Goal: Task Accomplishment & Management: Manage account settings

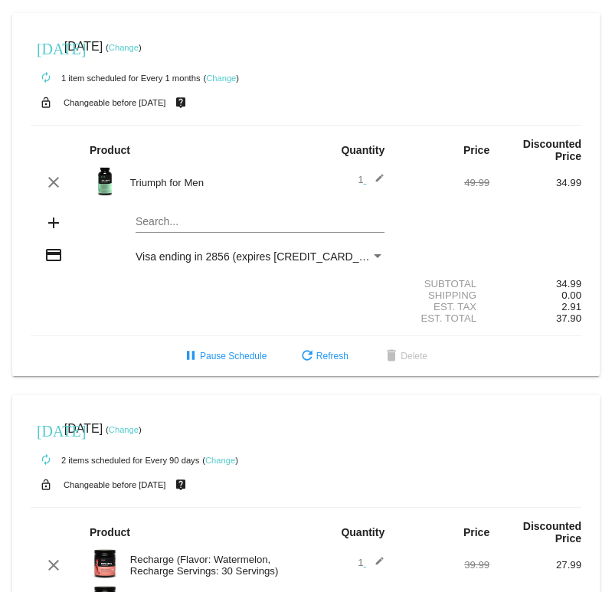
scroll to position [383, 0]
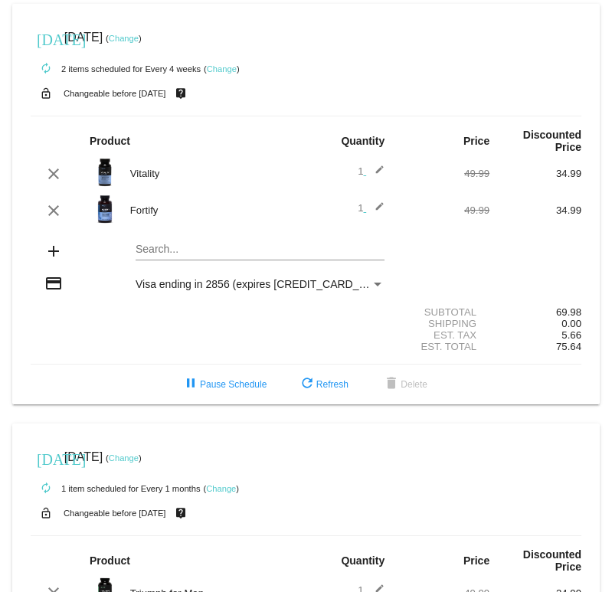
click at [224, 489] on link "Change" at bounding box center [221, 488] width 30 height 9
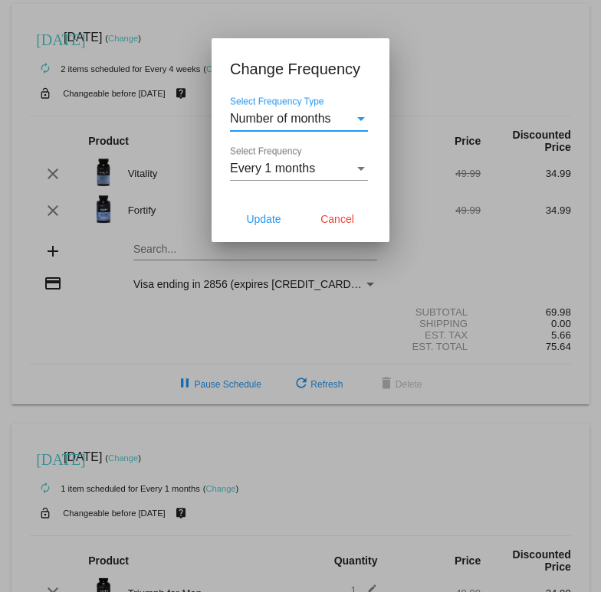
click at [355, 167] on div "Select Frequency" at bounding box center [361, 169] width 14 height 14
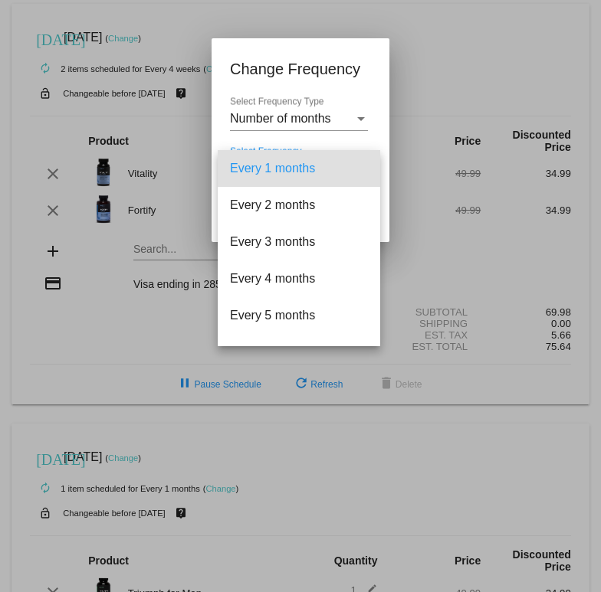
click at [372, 75] on div at bounding box center [300, 296] width 601 height 592
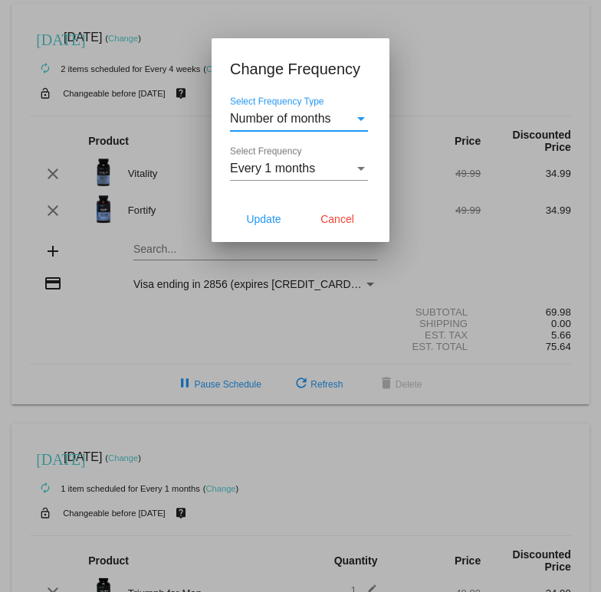
click at [362, 119] on div "Select Frequency Type" at bounding box center [361, 119] width 8 height 4
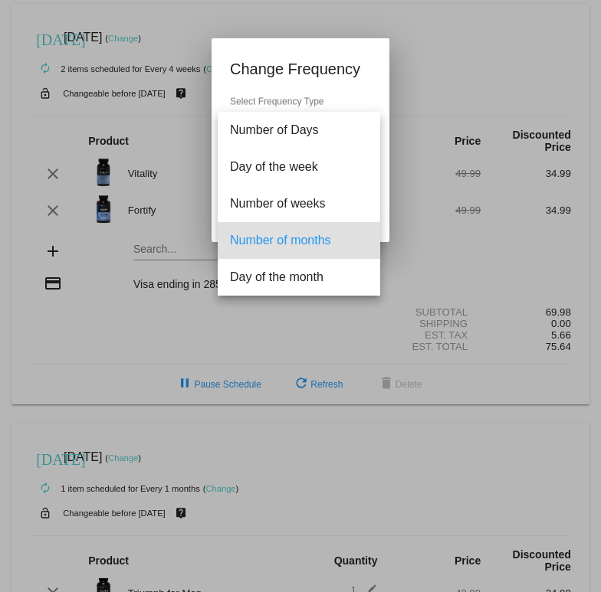
click at [368, 58] on div at bounding box center [300, 296] width 601 height 592
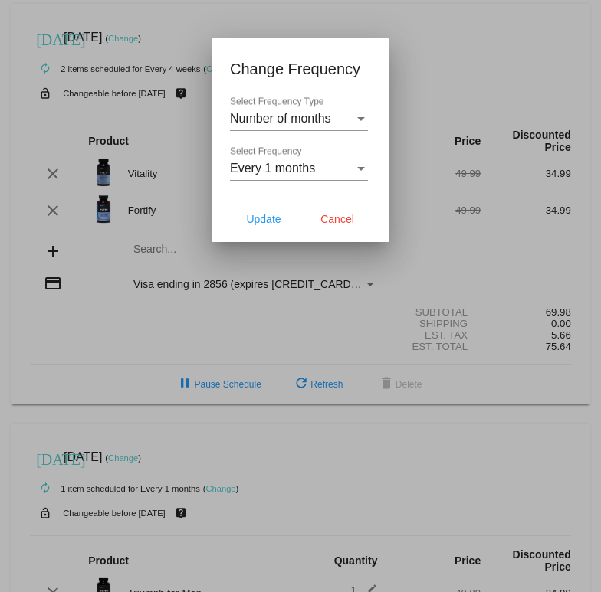
click at [357, 121] on div "Select Frequency Type" at bounding box center [361, 119] width 14 height 14
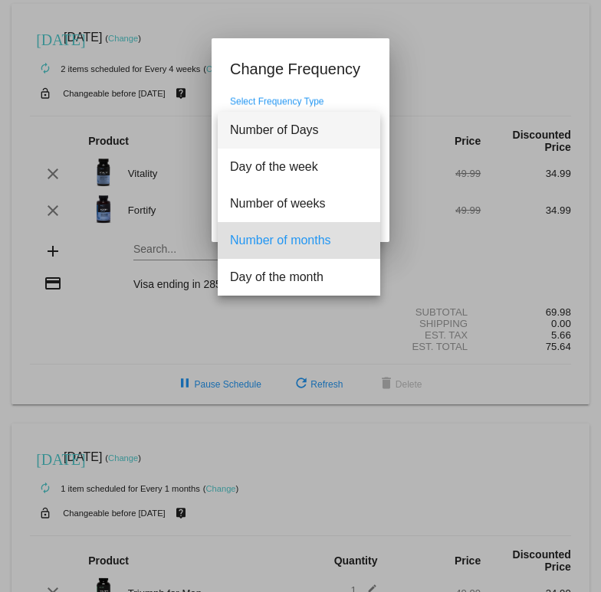
drag, startPoint x: 311, startPoint y: 129, endPoint x: 323, endPoint y: 129, distance: 12.3
click at [311, 128] on span "Number of Days" at bounding box center [299, 130] width 138 height 37
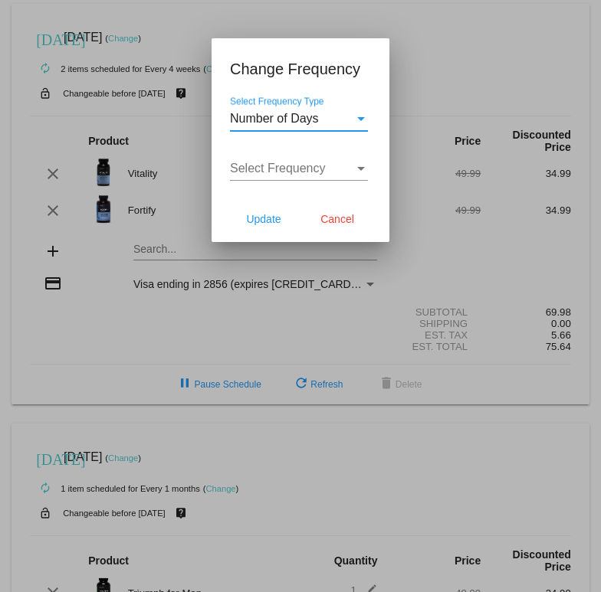
click at [359, 165] on div "Select Frequency" at bounding box center [361, 169] width 14 height 14
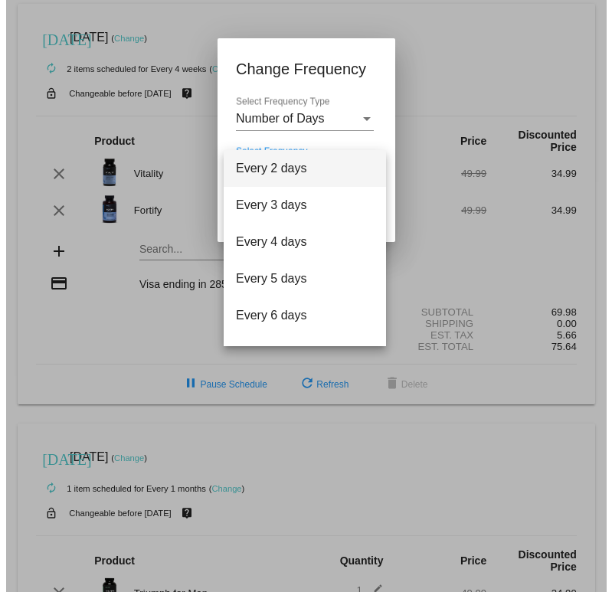
scroll to position [61, 0]
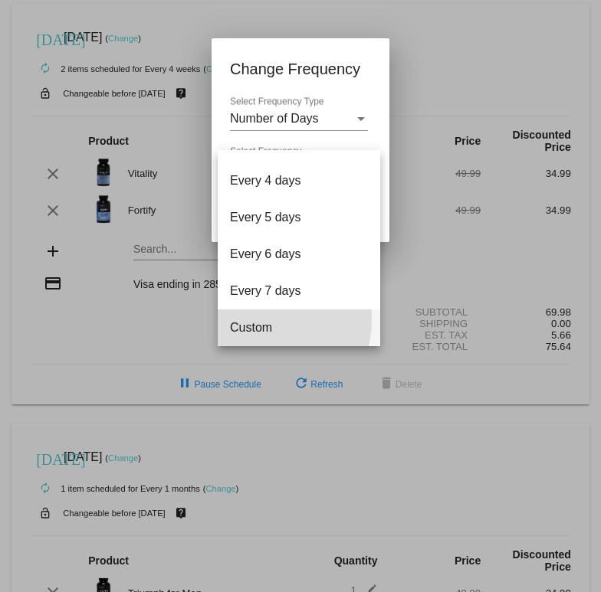
click at [253, 319] on span "Custom" at bounding box center [299, 327] width 138 height 37
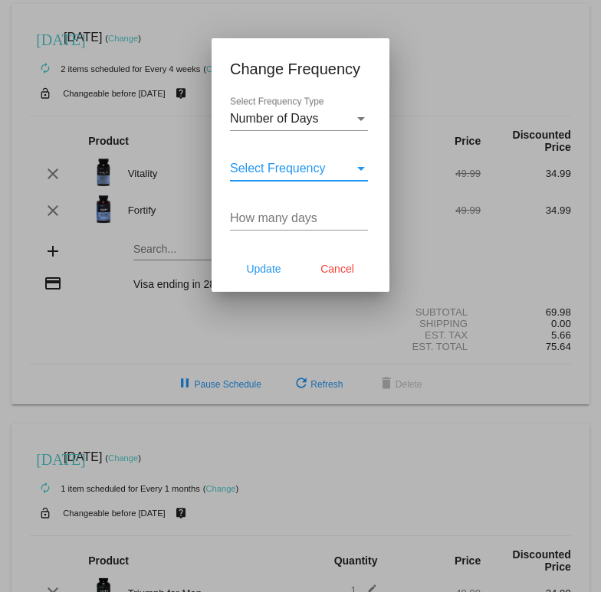
click at [269, 214] on input "How many days" at bounding box center [299, 218] width 138 height 14
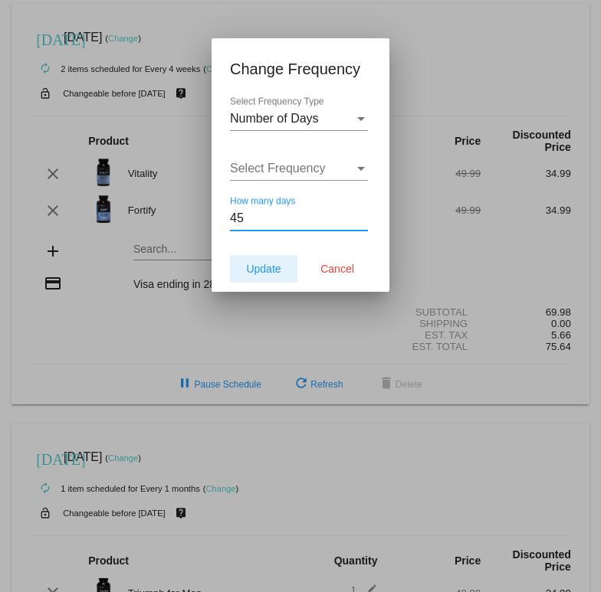
type input "45"
click at [263, 264] on span "Update" at bounding box center [263, 269] width 34 height 12
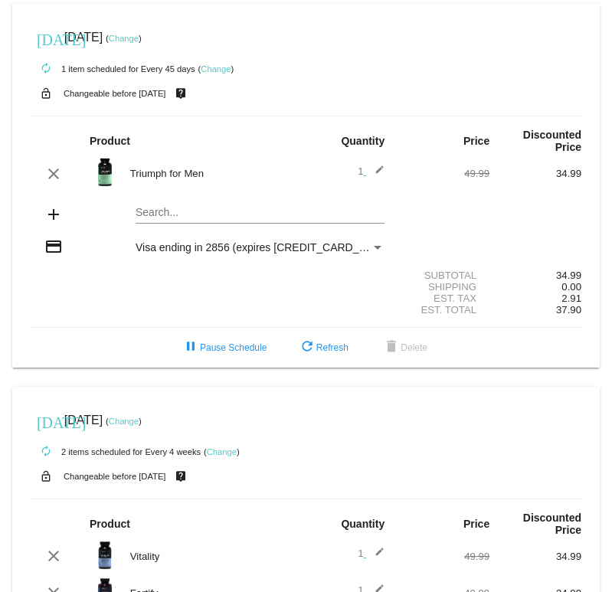
click at [139, 37] on link "Change" at bounding box center [124, 38] width 30 height 9
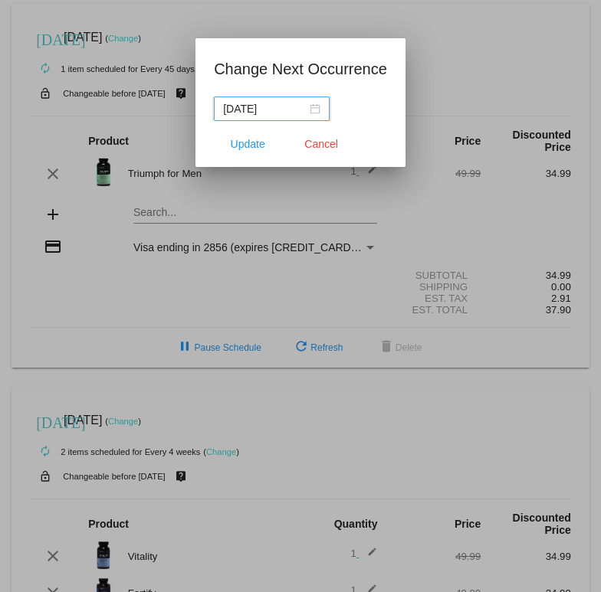
click at [314, 110] on div "[DATE]" at bounding box center [271, 108] width 97 height 17
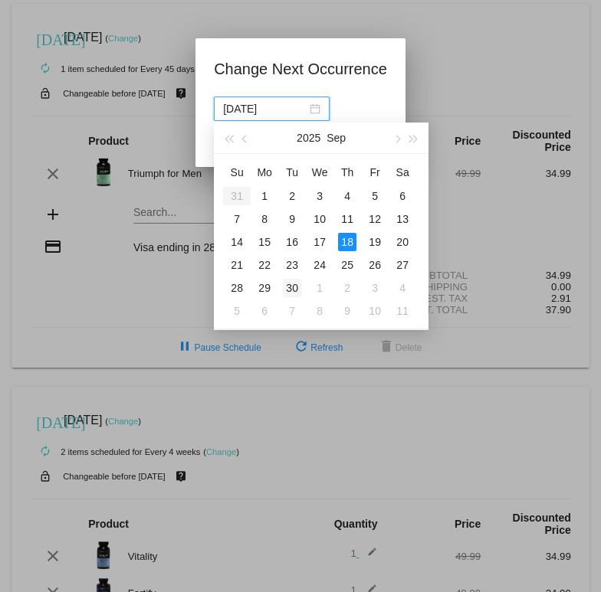
click at [294, 285] on div "30" at bounding box center [292, 288] width 18 height 18
type input "[DATE]"
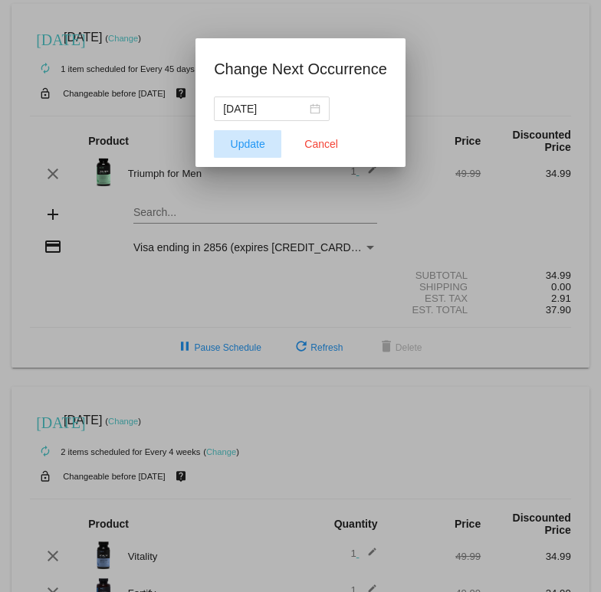
click at [250, 146] on span "Update" at bounding box center [248, 144] width 34 height 12
